Goal: Use online tool/utility: Utilize a website feature to perform a specific function

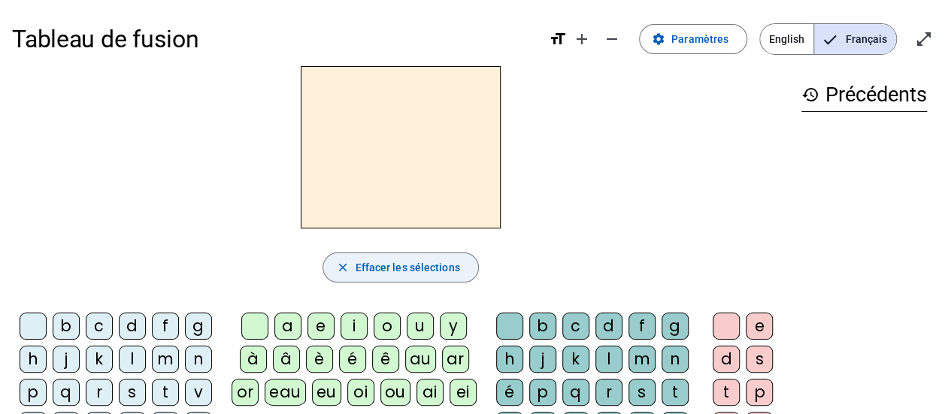
click at [432, 270] on span "Effacer les sélections" at bounding box center [407, 268] width 105 height 18
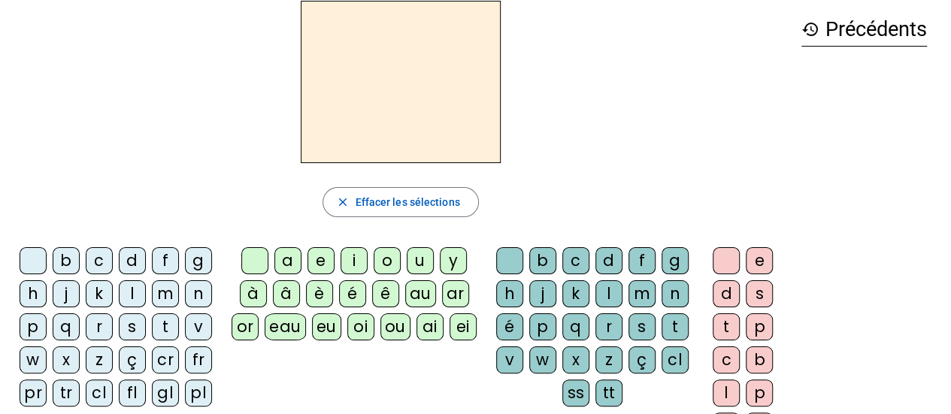
scroll to position [65, 0]
click at [167, 293] on div "m" at bounding box center [165, 294] width 27 height 27
click at [383, 260] on div "o" at bounding box center [387, 261] width 27 height 27
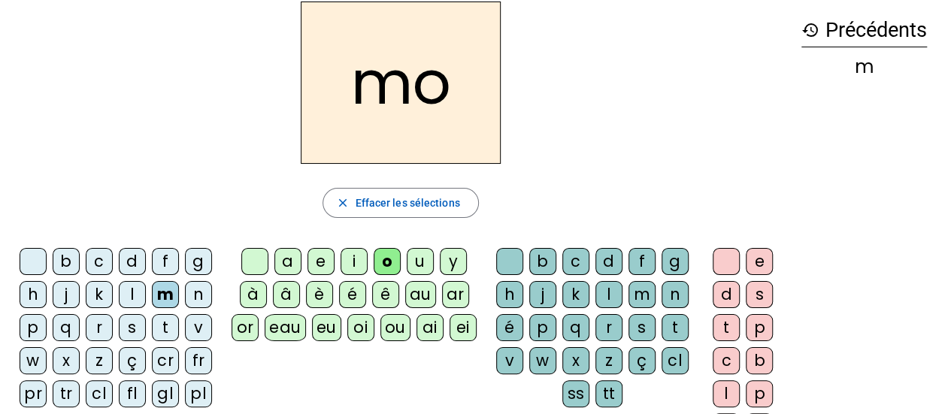
click at [672, 328] on div "t" at bounding box center [675, 327] width 27 height 27
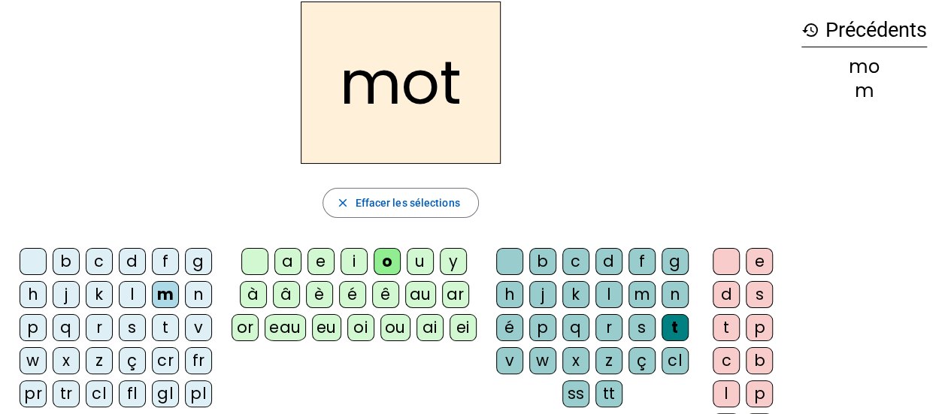
click at [647, 215] on div "close Effacer les sélections" at bounding box center [400, 203] width 777 height 30
click at [174, 326] on div "t" at bounding box center [165, 327] width 27 height 27
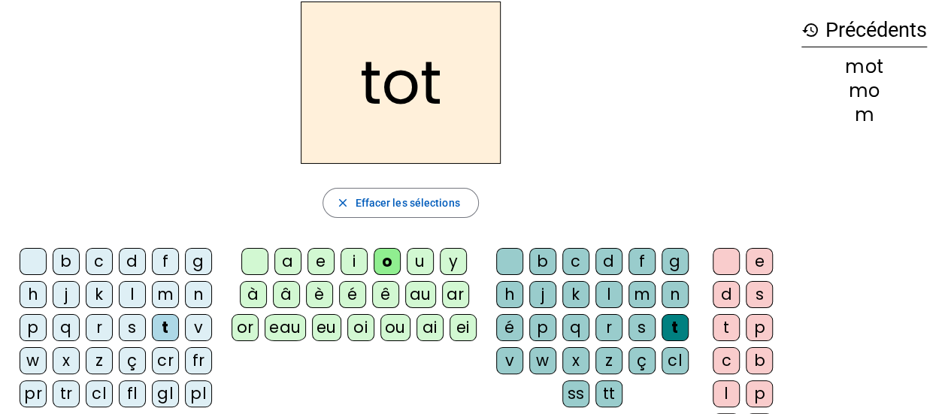
click at [35, 322] on div "p" at bounding box center [33, 327] width 27 height 27
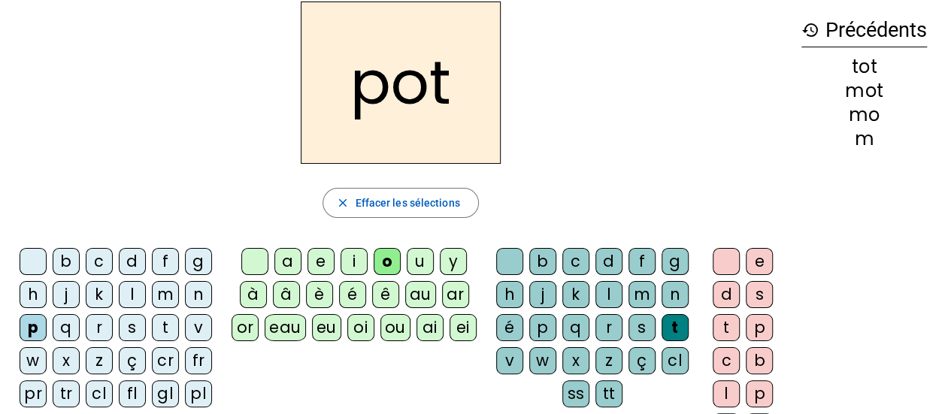
click at [135, 295] on div "l" at bounding box center [132, 294] width 27 height 27
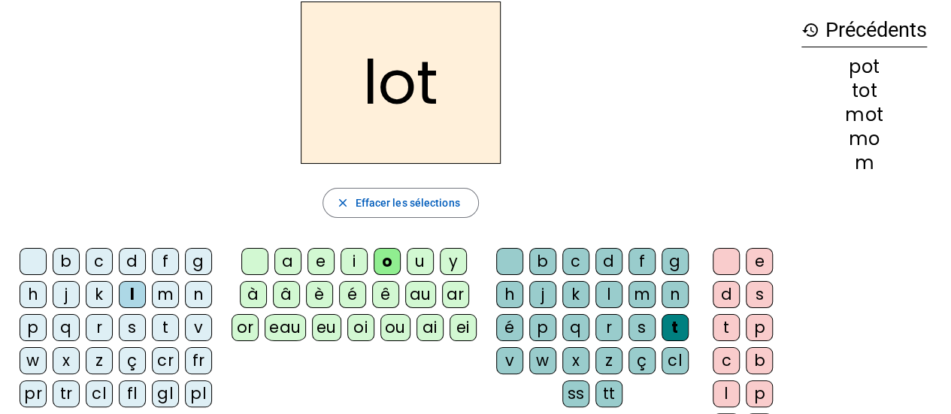
click at [135, 289] on div "l" at bounding box center [132, 294] width 27 height 27
click at [98, 319] on div "r" at bounding box center [99, 327] width 27 height 27
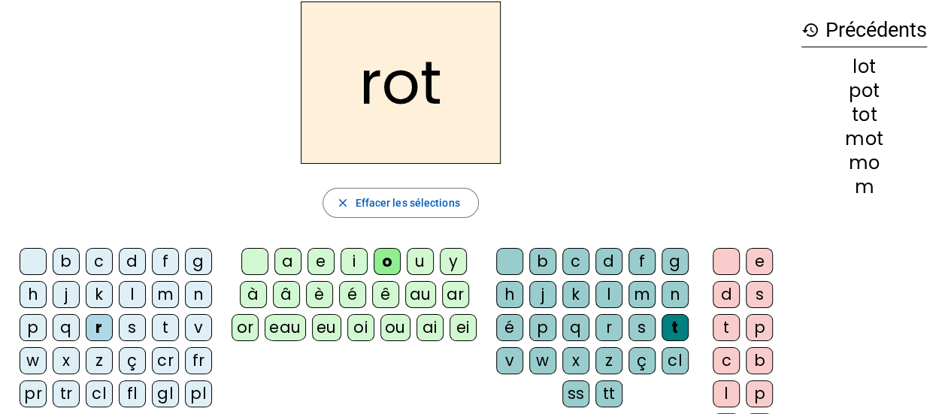
click at [286, 255] on div "a" at bounding box center [287, 261] width 27 height 27
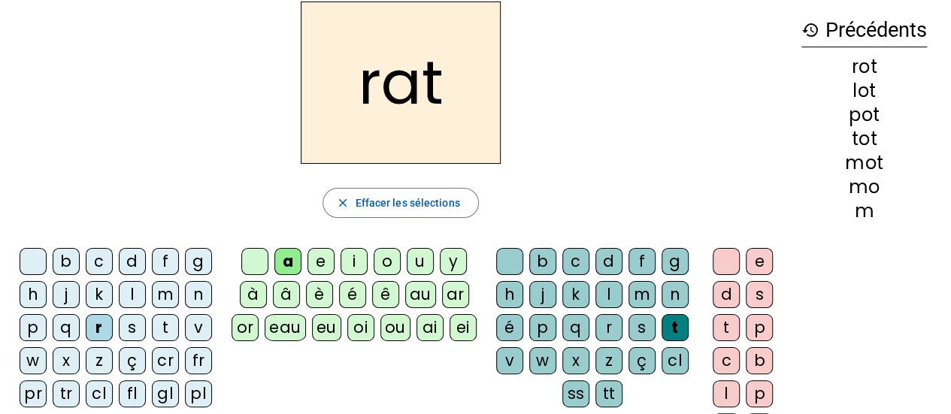
click at [350, 265] on div "i" at bounding box center [354, 261] width 27 height 27
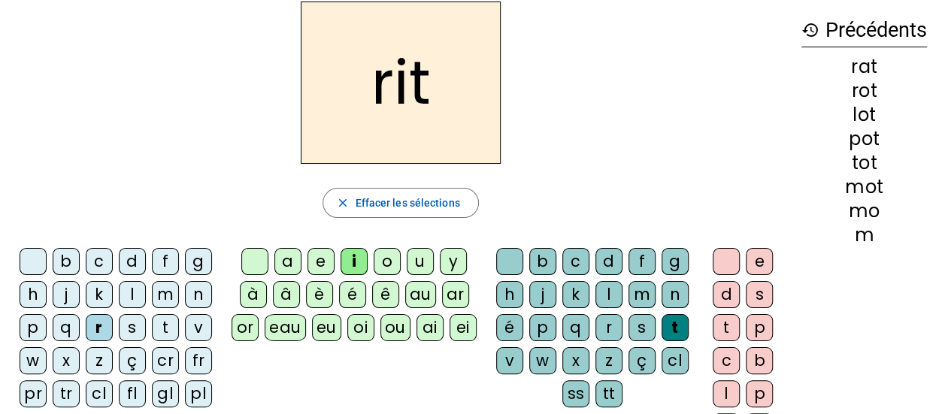
click at [198, 326] on div "v" at bounding box center [198, 327] width 27 height 27
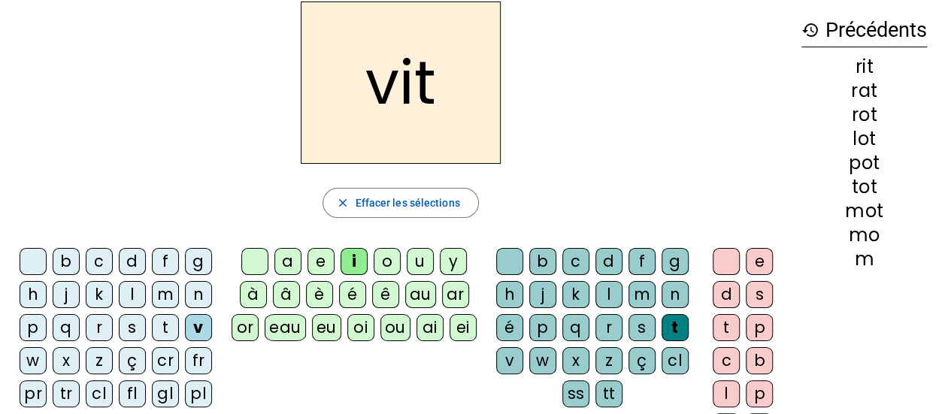
click at [129, 261] on div "d" at bounding box center [132, 261] width 27 height 27
